Goal: Task Accomplishment & Management: Manage account settings

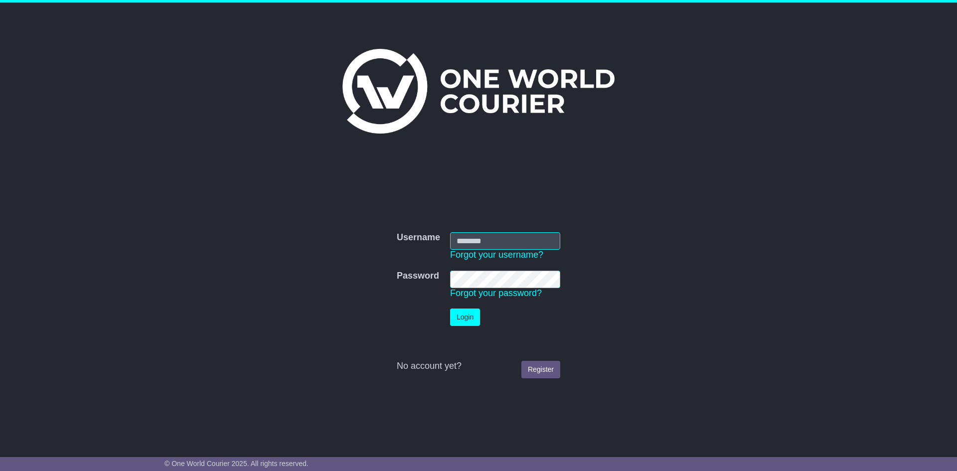
click at [482, 241] on input "Username" at bounding box center [505, 240] width 110 height 17
type input "**********"
click at [499, 337] on div at bounding box center [478, 348] width 163 height 25
